Goal: Task Accomplishment & Management: Use online tool/utility

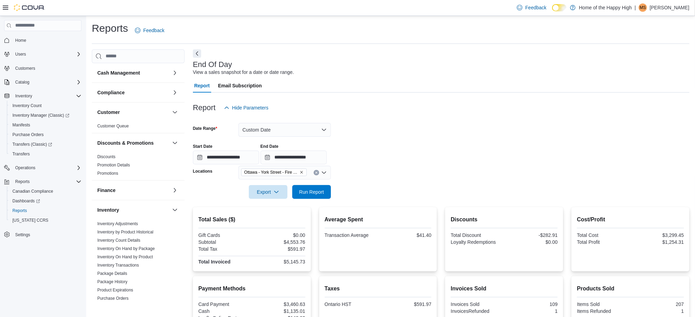
scroll to position [328, 0]
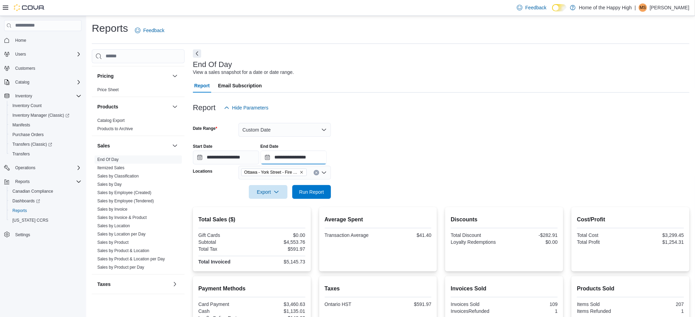
click at [309, 164] on input "**********" at bounding box center [294, 158] width 66 height 14
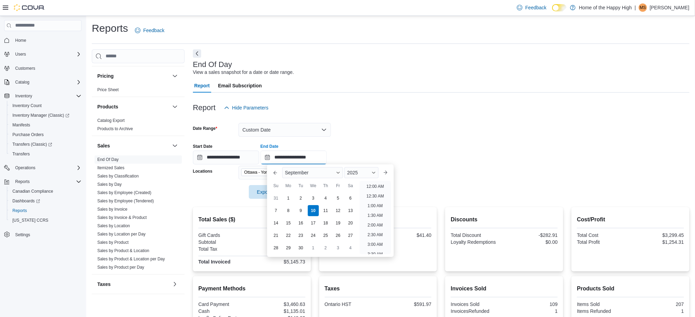
scroll to position [388, 0]
click at [374, 204] on li "9:00 PM" at bounding box center [375, 204] width 21 height 8
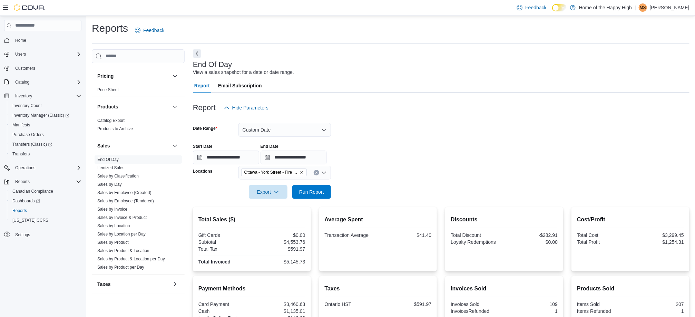
click at [690, 109] on div "Report Hide Parameters" at bounding box center [441, 108] width 497 height 14
click at [635, 144] on div "**********" at bounding box center [441, 151] width 497 height 26
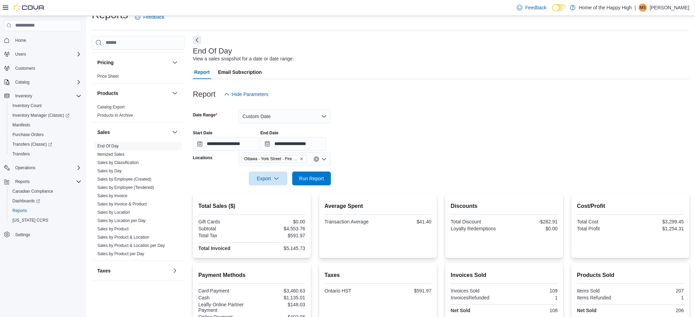
scroll to position [0, 0]
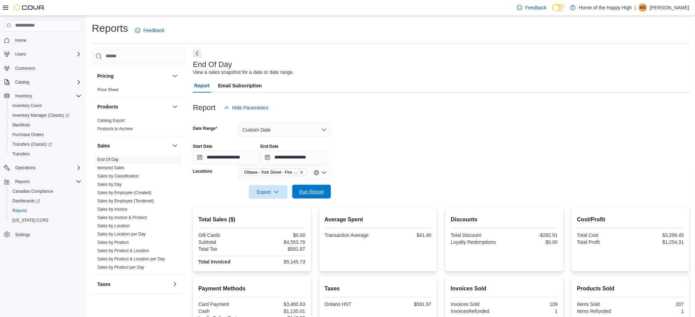
click at [317, 192] on span "Run Report" at bounding box center [311, 191] width 25 height 7
click at [583, 228] on div "Cost/Profit Total Cost $4,195.02 Total Profit $1,579.93" at bounding box center [630, 230] width 107 height 31
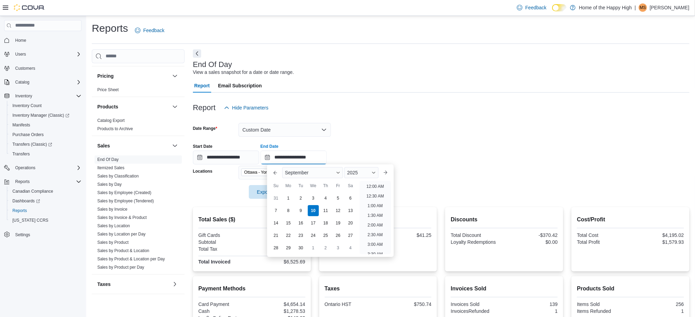
click at [311, 158] on input "**********" at bounding box center [294, 158] width 66 height 14
click at [373, 200] on li "8:00 PM" at bounding box center [375, 202] width 21 height 8
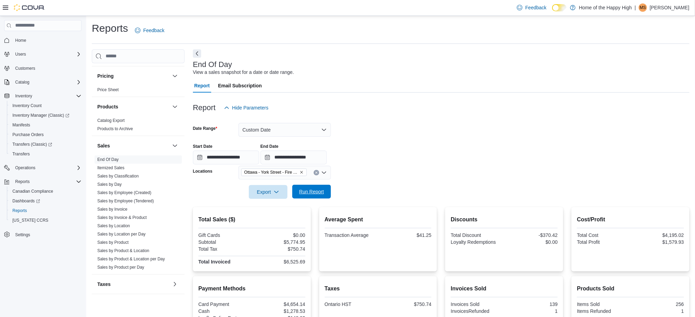
click at [305, 187] on span "Run Report" at bounding box center [312, 192] width 30 height 14
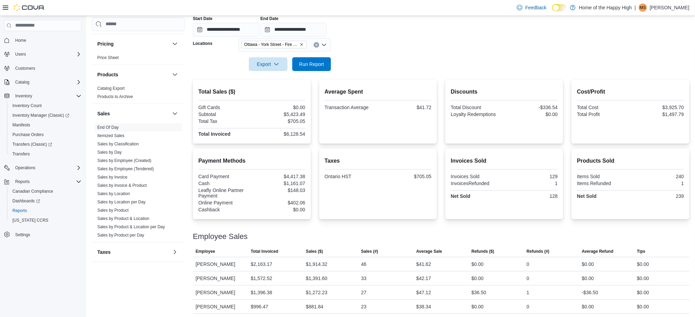
scroll to position [131, 0]
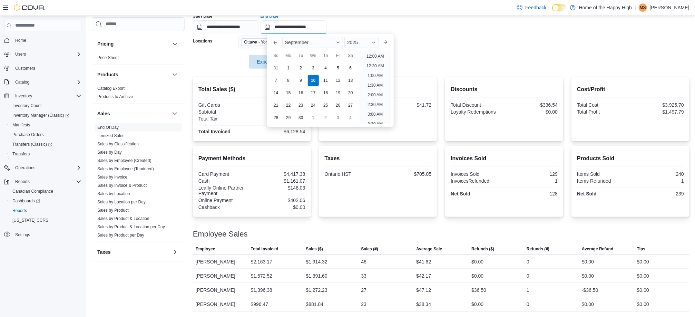
click at [311, 25] on input "**********" at bounding box center [294, 27] width 66 height 14
click at [379, 67] on li "9:00 PM" at bounding box center [375, 70] width 21 height 8
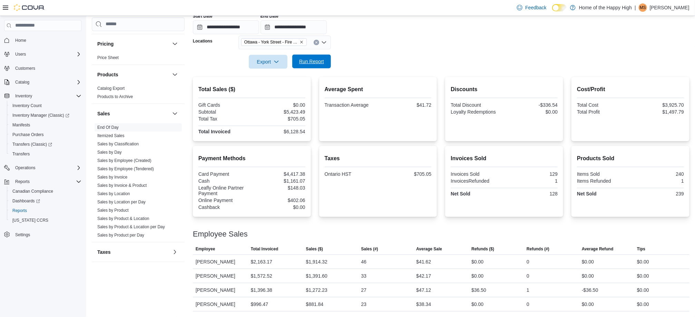
click at [317, 59] on span "Run Report" at bounding box center [311, 61] width 25 height 7
click at [536, 196] on div at bounding box center [504, 196] width 107 height 1
click at [312, 28] on input "**********" at bounding box center [294, 27] width 66 height 14
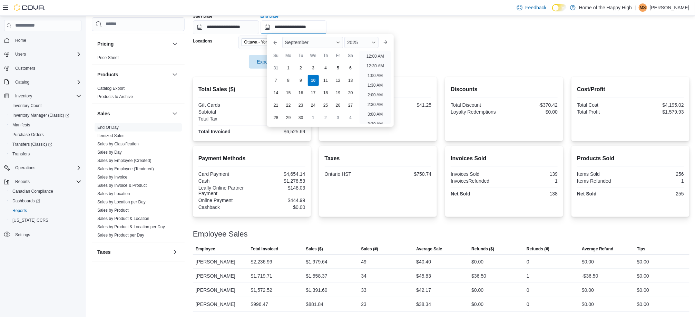
scroll to position [392, 0]
click at [375, 80] on li "9:30 PM" at bounding box center [375, 80] width 21 height 8
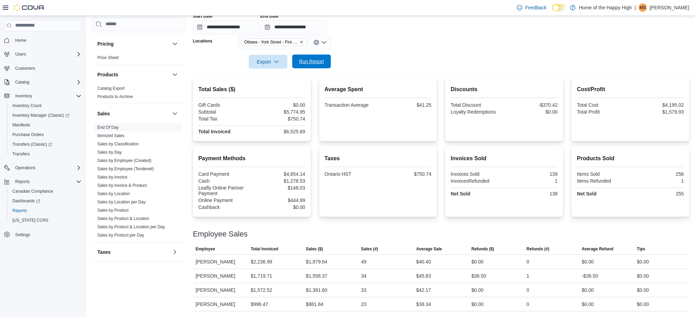
click at [312, 54] on form "**********" at bounding box center [441, 26] width 497 height 84
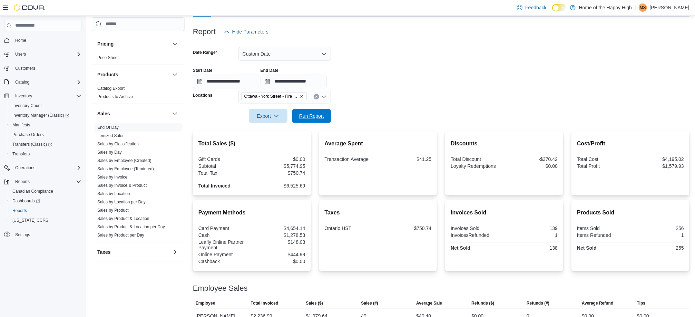
scroll to position [76, 0]
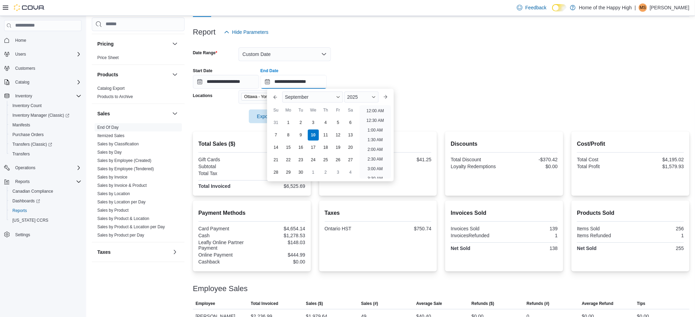
click at [310, 84] on input "**********" at bounding box center [294, 82] width 66 height 14
click at [377, 140] on li "10:00 PM" at bounding box center [375, 144] width 23 height 8
type input "**********"
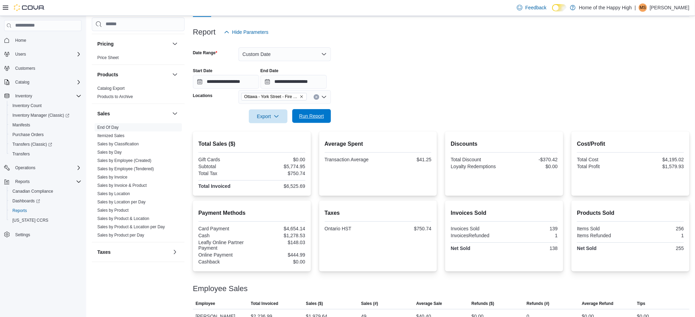
click at [300, 115] on span "Run Report" at bounding box center [311, 116] width 25 height 7
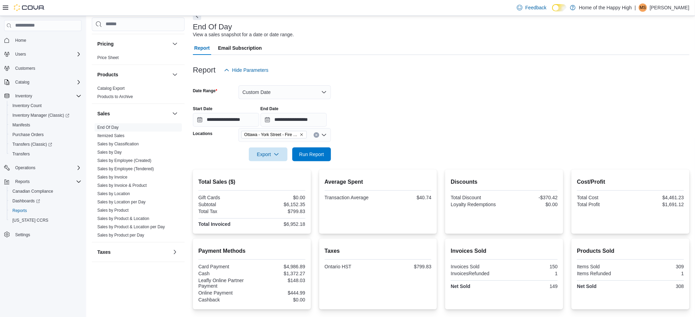
scroll to position [131, 0]
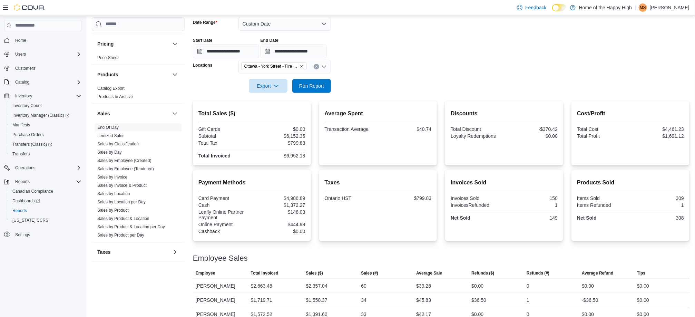
scroll to position [106, 0]
click at [311, 84] on span "Run Report" at bounding box center [311, 86] width 25 height 7
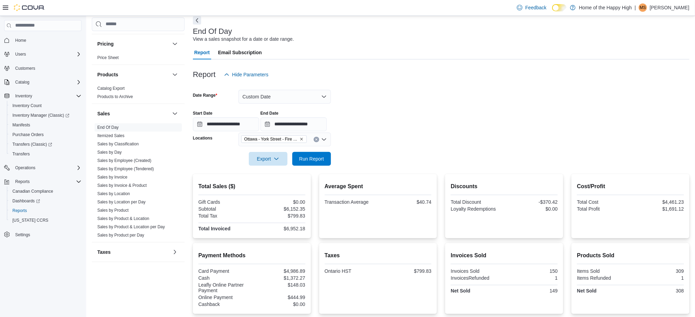
scroll to position [36, 0]
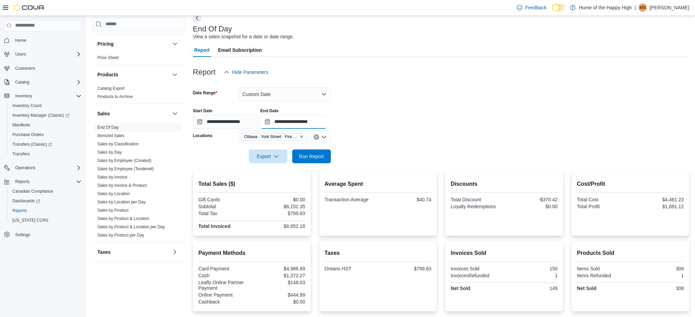
click at [316, 123] on input "**********" at bounding box center [294, 122] width 66 height 14
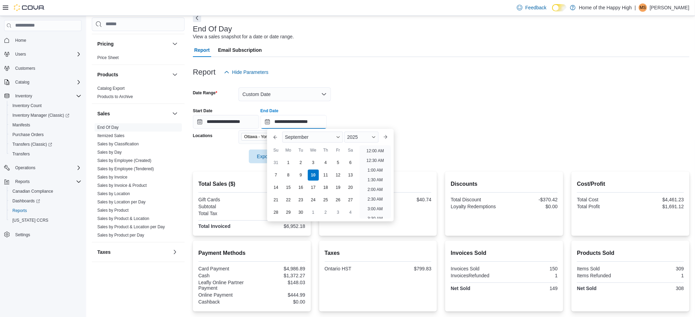
scroll to position [392, 0]
click at [370, 182] on li "10:00 PM" at bounding box center [375, 184] width 23 height 8
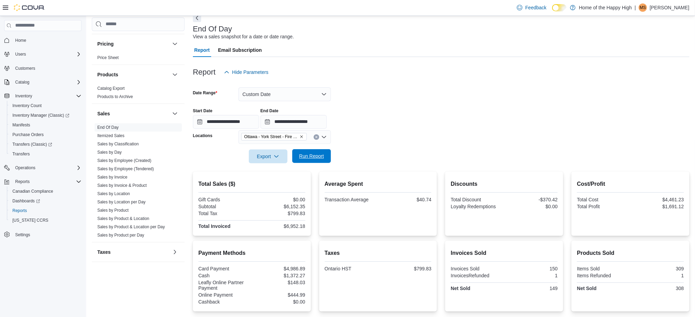
click at [316, 156] on span "Run Report" at bounding box center [311, 156] width 25 height 7
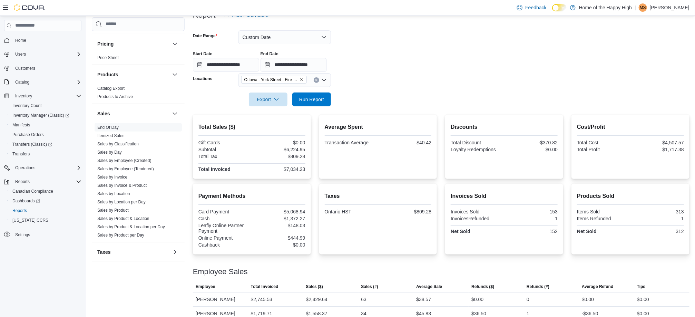
scroll to position [114, 0]
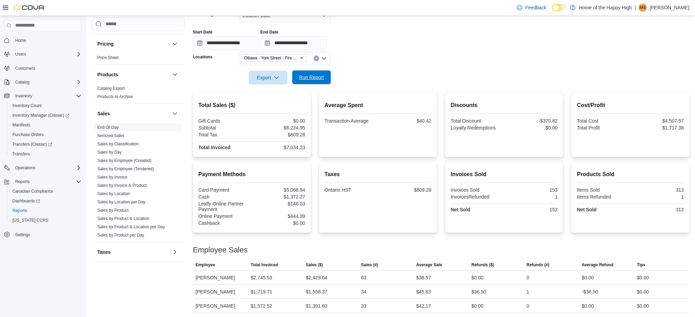
click at [308, 78] on span "Run Report" at bounding box center [311, 77] width 25 height 7
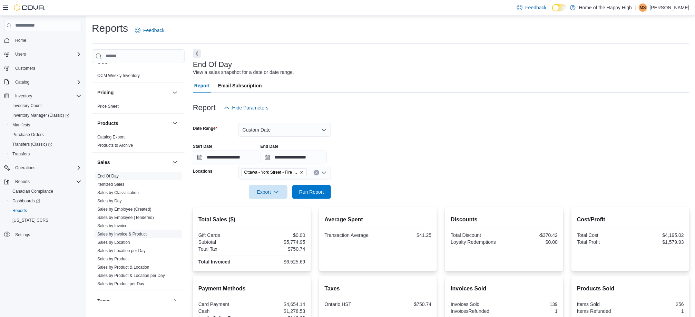
scroll to position [310, 0]
click at [122, 216] on link "Sales by Employee (Tendered)" at bounding box center [125, 216] width 57 height 5
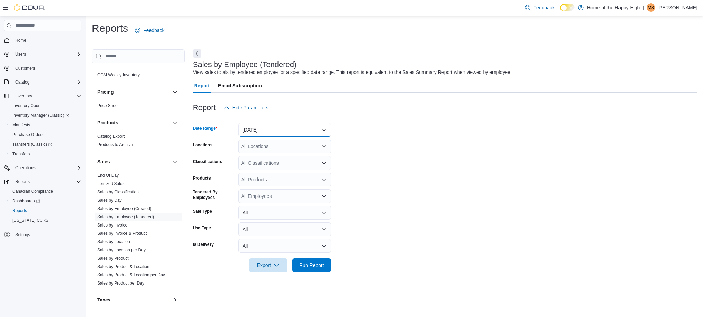
click at [305, 129] on button "[DATE]" at bounding box center [285, 130] width 93 height 14
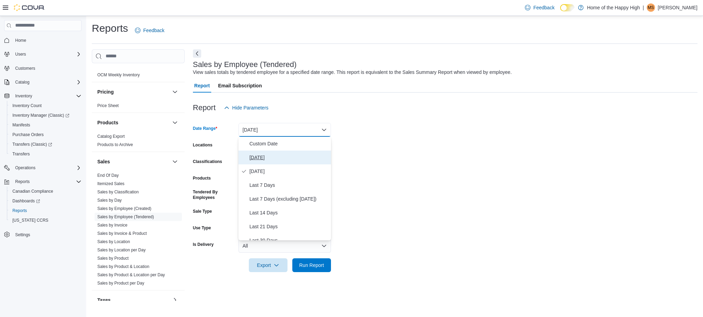
click at [287, 161] on span "[DATE]" at bounding box center [289, 157] width 79 height 8
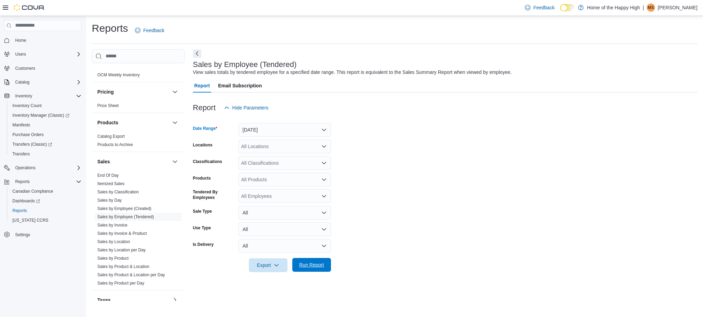
click at [323, 261] on span "Run Report" at bounding box center [312, 265] width 30 height 14
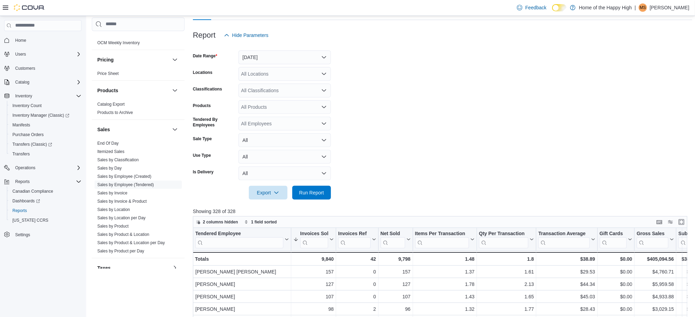
scroll to position [72, 0]
drag, startPoint x: 455, startPoint y: 248, endPoint x: 453, endPoint y: 253, distance: 5.8
drag, startPoint x: 453, startPoint y: 253, endPoint x: 300, endPoint y: 70, distance: 239.0
click at [300, 70] on div "All Locations" at bounding box center [285, 75] width 93 height 14
type input "****"
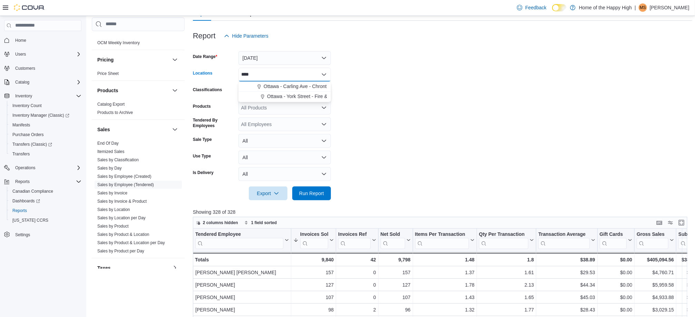
click at [294, 99] on span "Ottawa - York Street - Fire & Flower" at bounding box center [305, 96] width 76 height 7
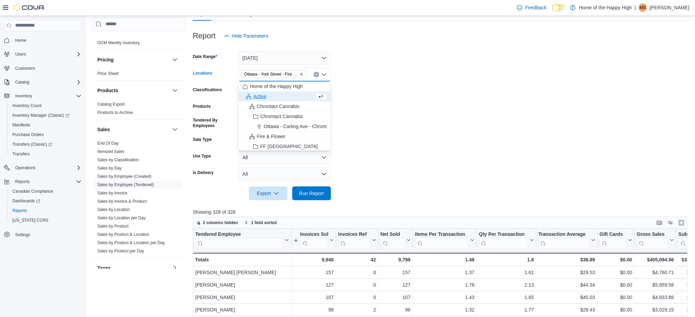
click at [384, 105] on form "Date Range [DATE] Locations [GEOGRAPHIC_DATA] - [GEOGRAPHIC_DATA] - Fire & Flow…" at bounding box center [443, 121] width 500 height 157
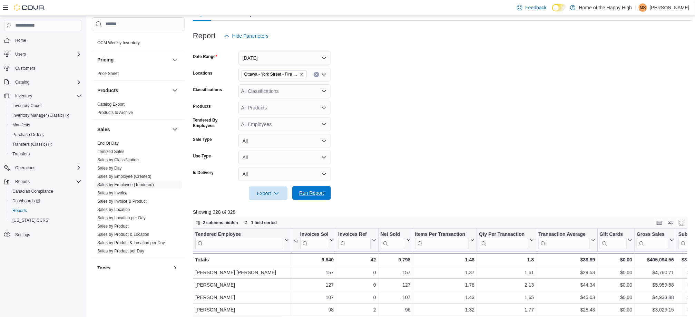
click at [320, 194] on span "Run Report" at bounding box center [311, 193] width 25 height 7
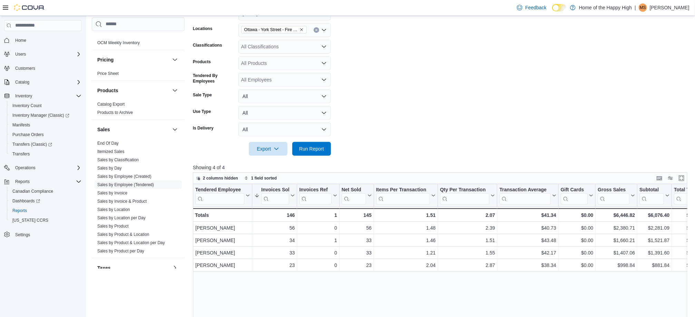
scroll to position [116, 0]
click at [311, 148] on span "Run Report" at bounding box center [311, 148] width 25 height 7
click at [411, 139] on div at bounding box center [443, 140] width 500 height 6
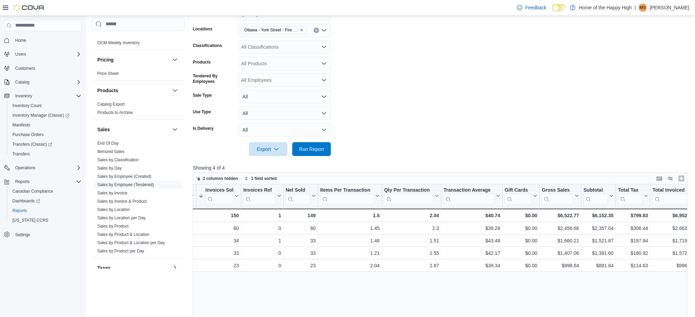
scroll to position [0, 57]
